Goal: Task Accomplishment & Management: Use online tool/utility

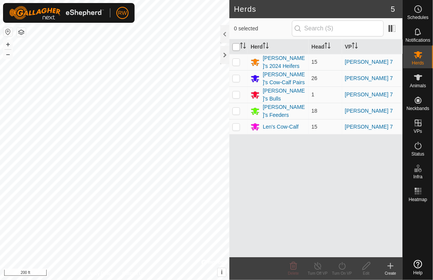
click at [239, 46] on input "checkbox" at bounding box center [237, 47] width 8 height 8
checkbox input "true"
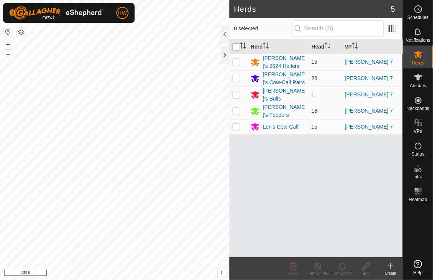
checkbox input "true"
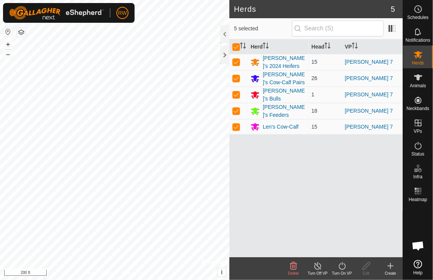
click at [345, 265] on icon at bounding box center [342, 265] width 9 height 9
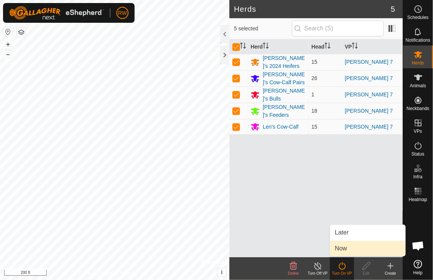
click at [362, 246] on link "Now" at bounding box center [368, 248] width 75 height 15
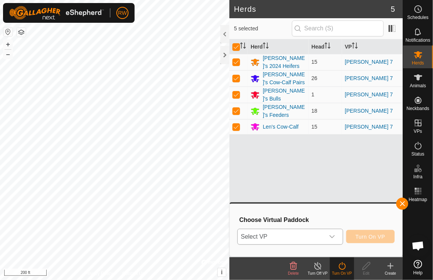
click at [335, 236] on icon "dropdown trigger" at bounding box center [332, 236] width 5 height 3
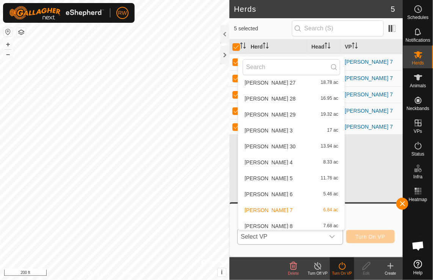
scroll to position [335, 0]
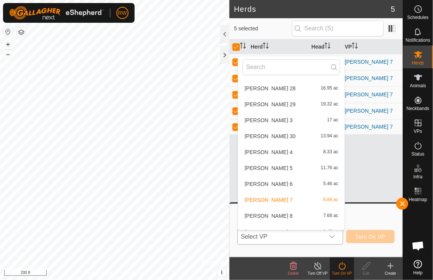
click at [250, 214] on li "[PERSON_NAME] 8 7.68 ac" at bounding box center [291, 215] width 107 height 15
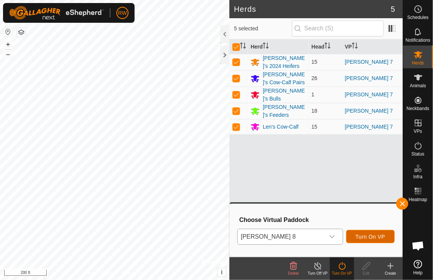
click at [362, 234] on span "Turn On VP" at bounding box center [371, 237] width 30 height 6
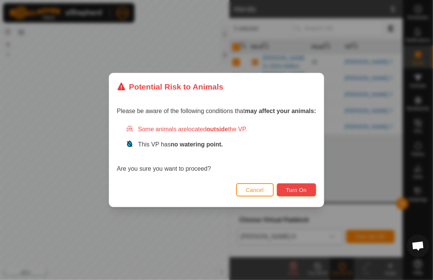
click at [294, 191] on span "Turn On" at bounding box center [296, 190] width 20 height 6
